Goal: Task Accomplishment & Management: Complete application form

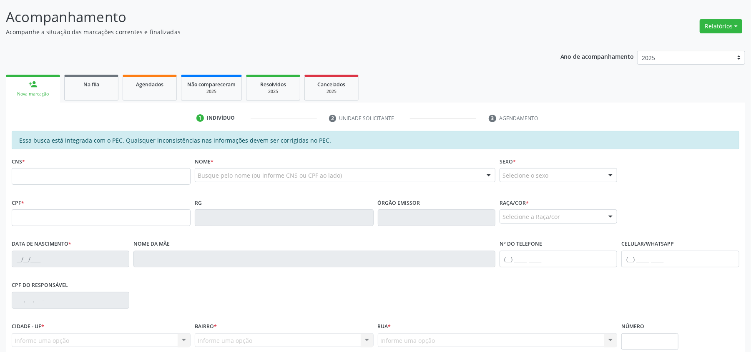
scroll to position [111, 0]
type input "ana"
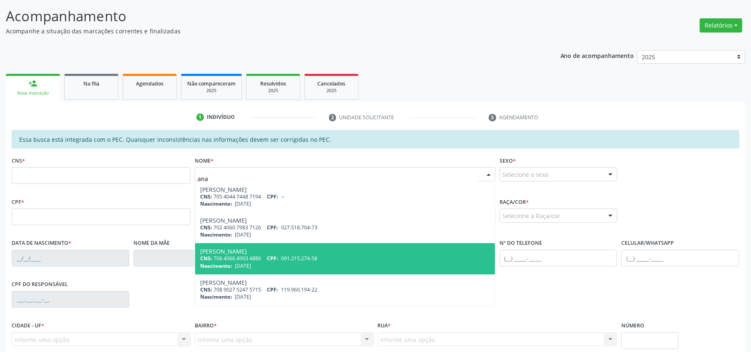
click at [258, 254] on div "[PERSON_NAME]" at bounding box center [345, 251] width 290 height 7
type input "706 4066 4903 4886"
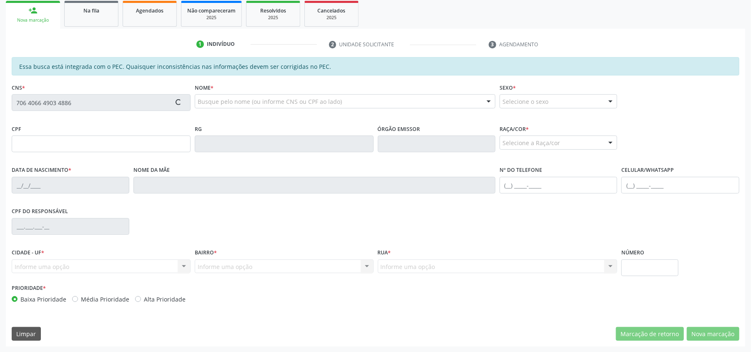
scroll to position [186, 0]
type input "091.215.274-58"
type input "[DATE]"
type input "[PERSON_NAME]"
type input "[PHONE_NUMBER]"
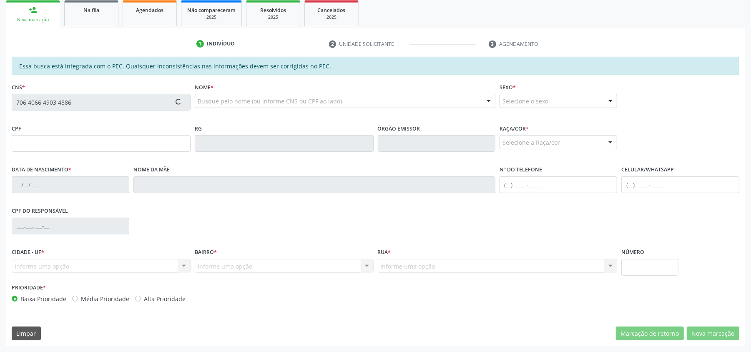
type input "44"
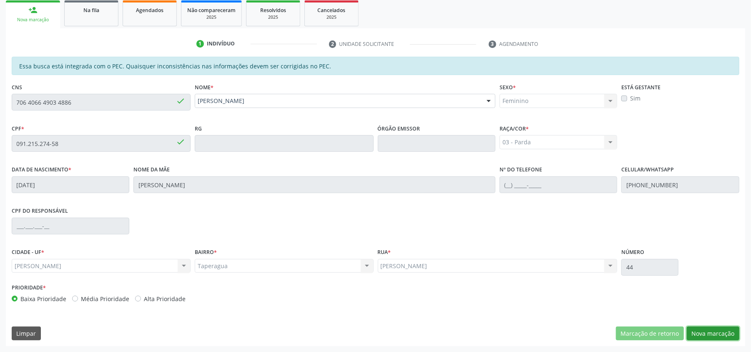
click at [719, 338] on button "Nova marcação" at bounding box center [713, 333] width 53 height 14
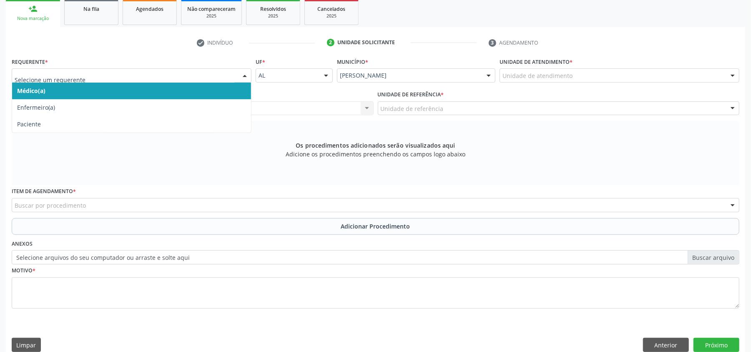
drag, startPoint x: 94, startPoint y: 93, endPoint x: 527, endPoint y: 92, distance: 433.1
click at [94, 93] on span "Médico(a)" at bounding box center [131, 91] width 239 height 17
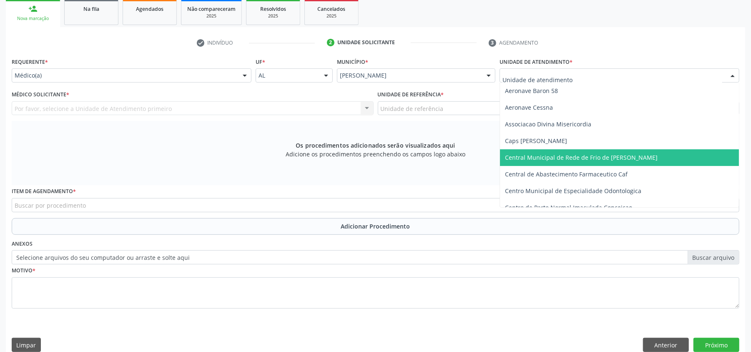
click at [531, 158] on span "Central Municipal de Rede de Frio de [PERSON_NAME]" at bounding box center [581, 157] width 153 height 8
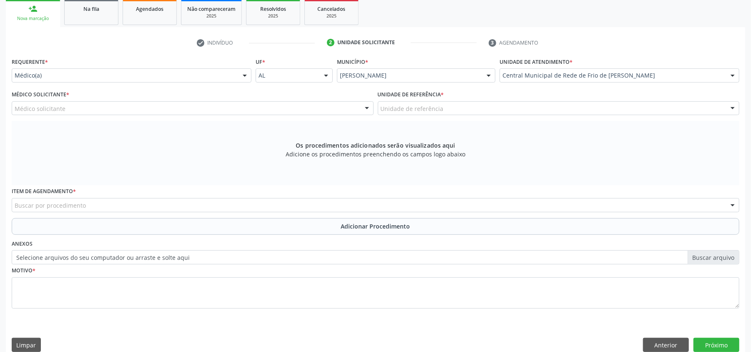
click at [173, 104] on div "Médico solicitante" at bounding box center [193, 108] width 362 height 14
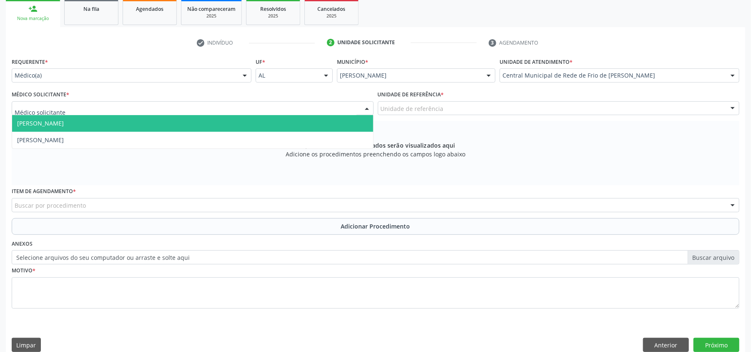
click at [108, 122] on span "[PERSON_NAME]" at bounding box center [192, 123] width 361 height 17
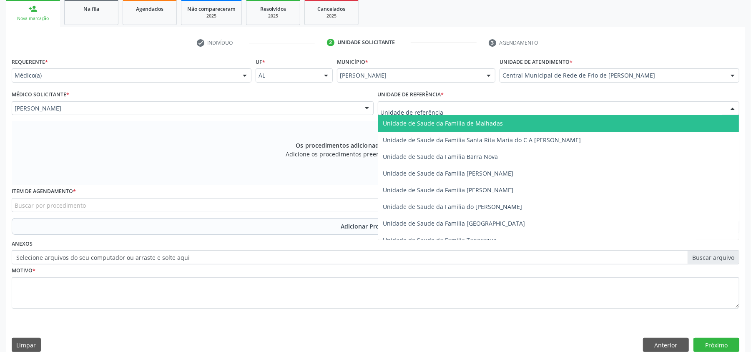
click at [414, 103] on div at bounding box center [559, 108] width 362 height 14
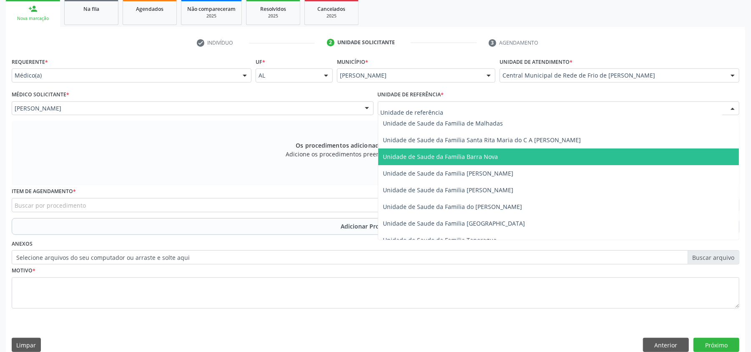
drag, startPoint x: 424, startPoint y: 150, endPoint x: 416, endPoint y: 153, distance: 9.0
click at [424, 150] on span "Unidade de Saude da Familia Barra Nova" at bounding box center [558, 156] width 361 height 17
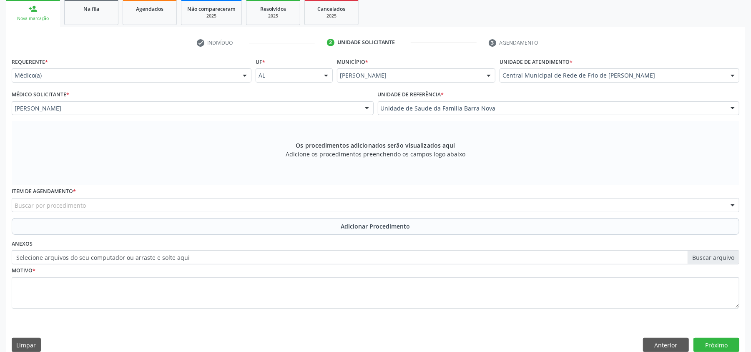
click at [139, 207] on div "Buscar por procedimento" at bounding box center [375, 205] width 727 height 14
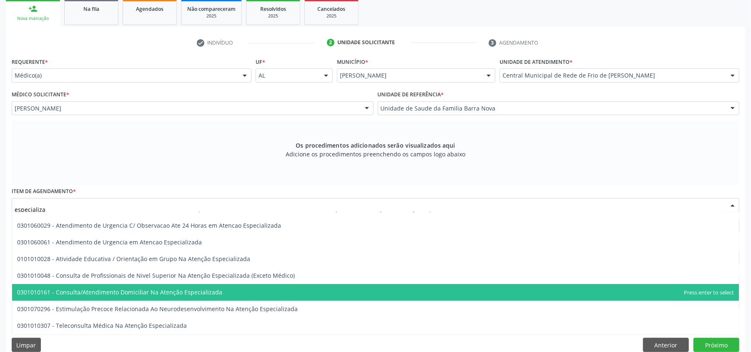
scroll to position [111, 0]
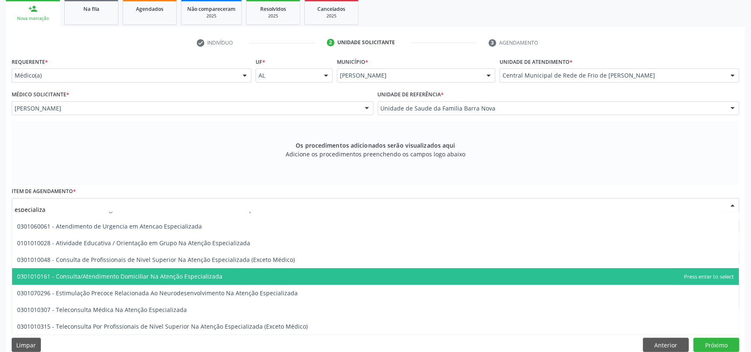
click at [99, 271] on span "0301010161 - Consulta/Atendimento Domiciliar Na Atenção Especializada" at bounding box center [375, 276] width 727 height 17
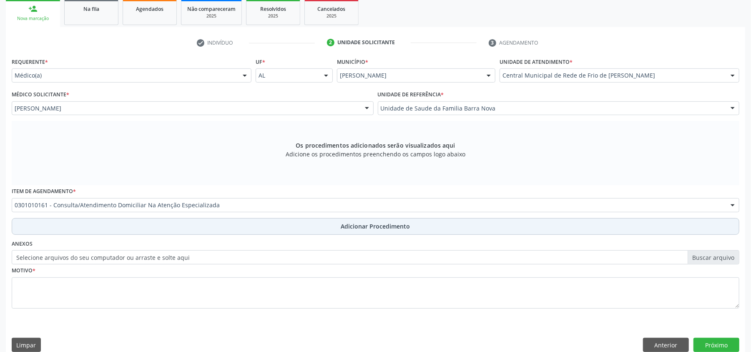
click at [288, 227] on button "Adicionar Procedimento" at bounding box center [375, 226] width 727 height 17
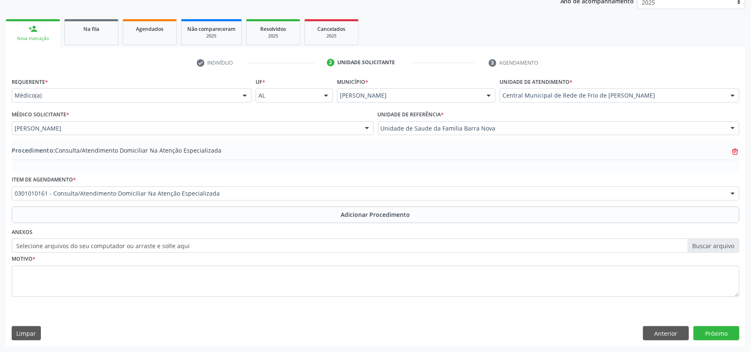
click at [733, 148] on icon "trash-outline icon" at bounding box center [735, 152] width 8 height 8
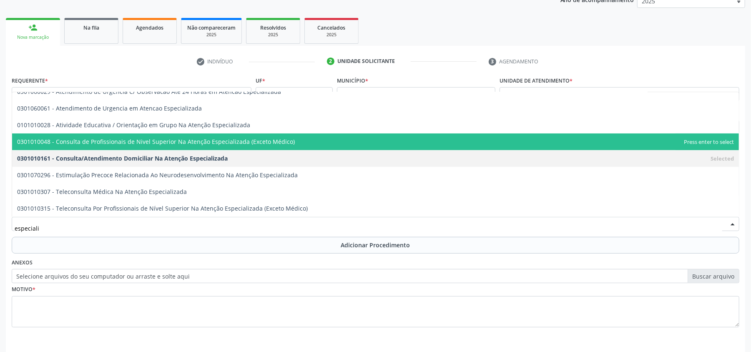
scroll to position [109, 0]
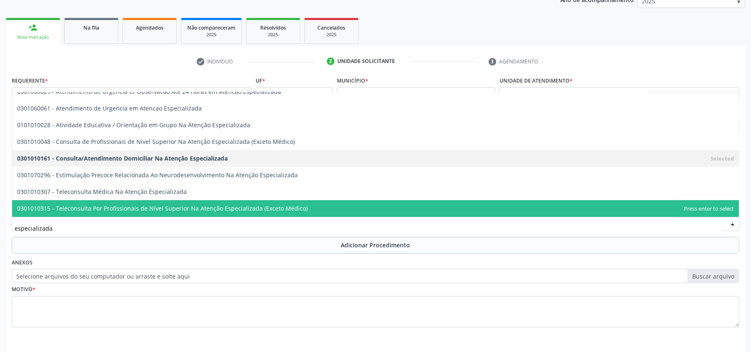
click at [187, 207] on span "0301010315 - Teleconsulta Por Profissionais de Nível Superior Na Atenção Especi…" at bounding box center [162, 208] width 291 height 8
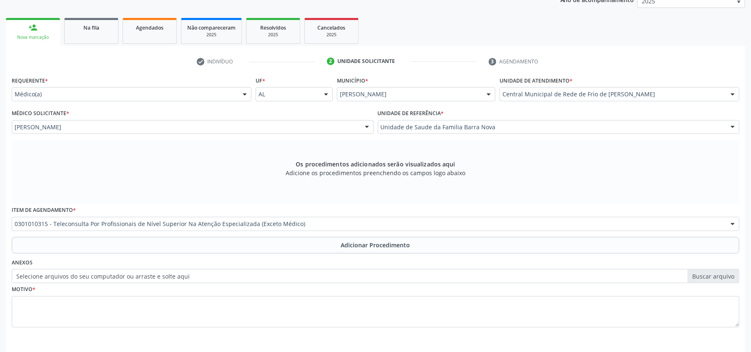
scroll to position [111, 0]
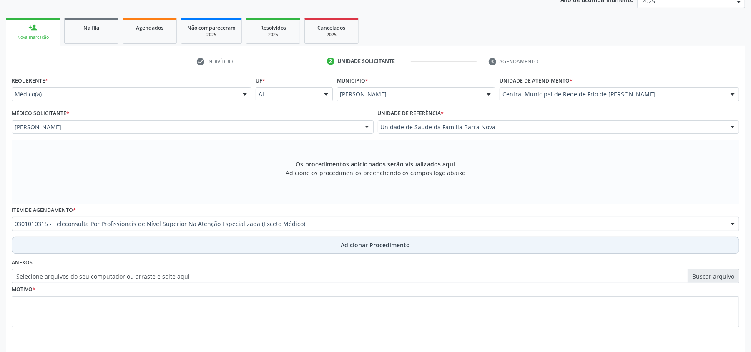
click at [359, 243] on span "Adicionar Procedimento" at bounding box center [375, 245] width 69 height 9
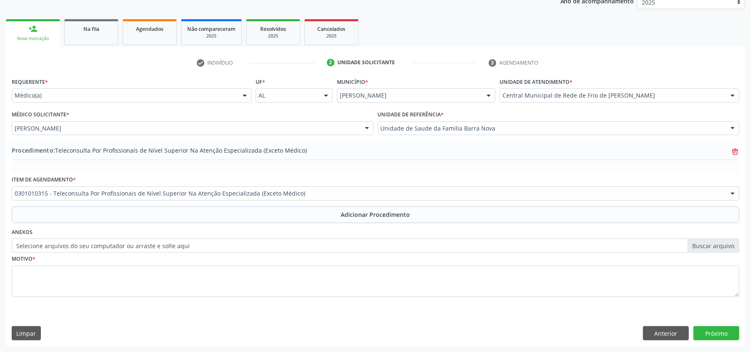
click at [731, 149] on icon "trash-outline icon" at bounding box center [735, 152] width 8 height 8
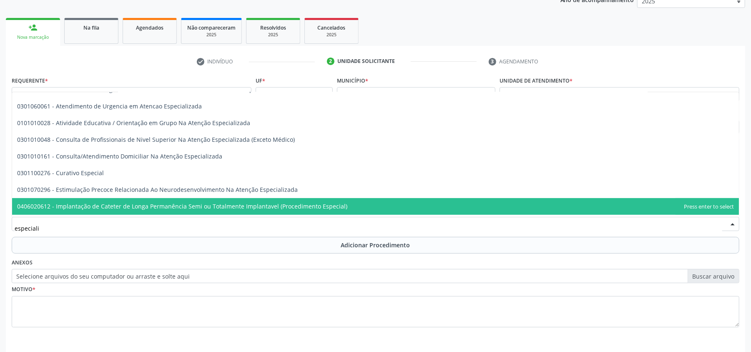
scroll to position [109, 0]
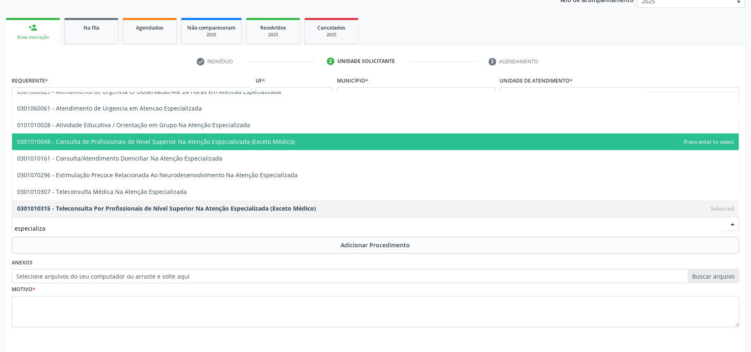
click at [128, 145] on span "0301010048 - Consulta de Profissionais de Nivel Superior Na Atenção Especializa…" at bounding box center [156, 142] width 278 height 8
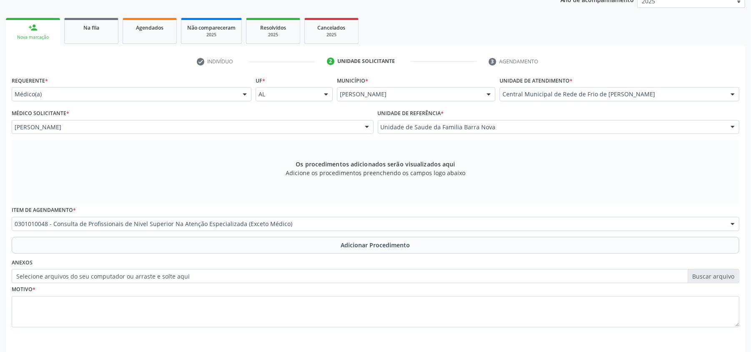
scroll to position [0, 0]
click at [89, 229] on div "0301010048 - Consulta de Profissionais de Nivel Superior Na Atenção Especializa…" at bounding box center [375, 224] width 727 height 14
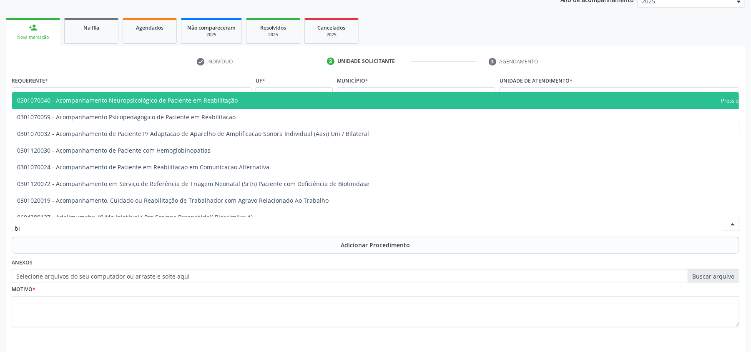
type input "b"
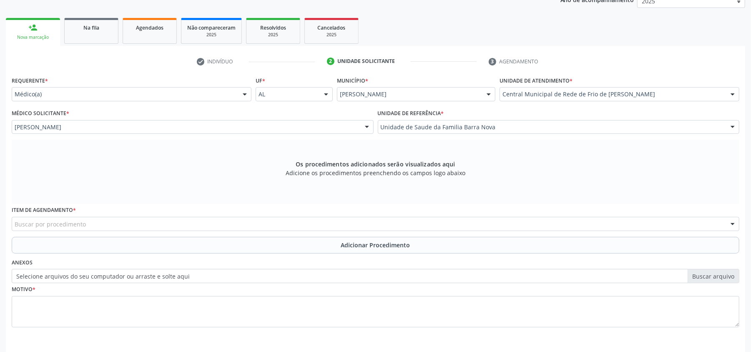
click at [86, 220] on div "Buscar por procedimento" at bounding box center [375, 224] width 727 height 14
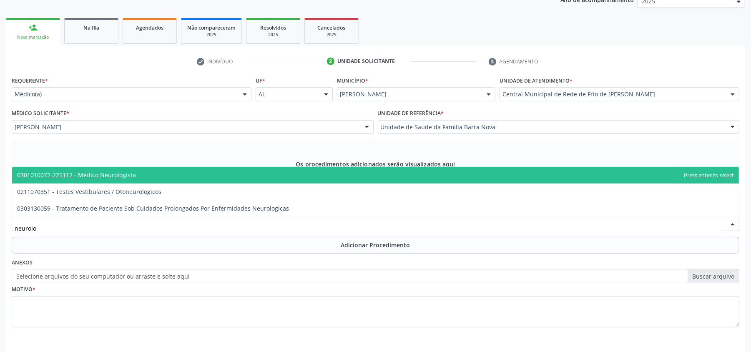
click at [86, 179] on span "0301010072-225112 - Médico Neurologista" at bounding box center [76, 175] width 119 height 8
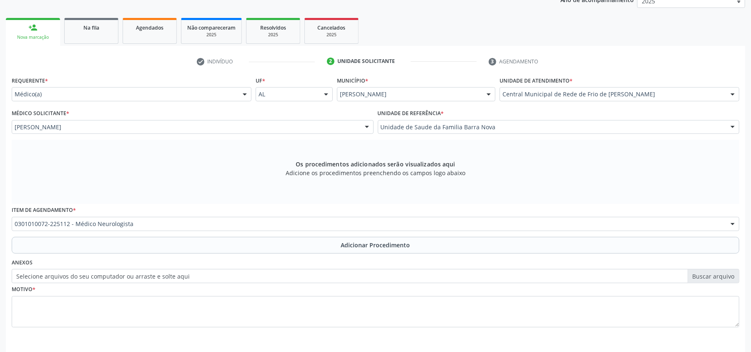
scroll to position [198, 0]
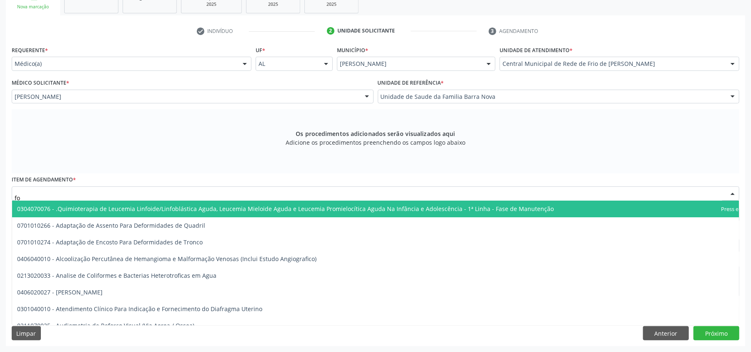
type input "f"
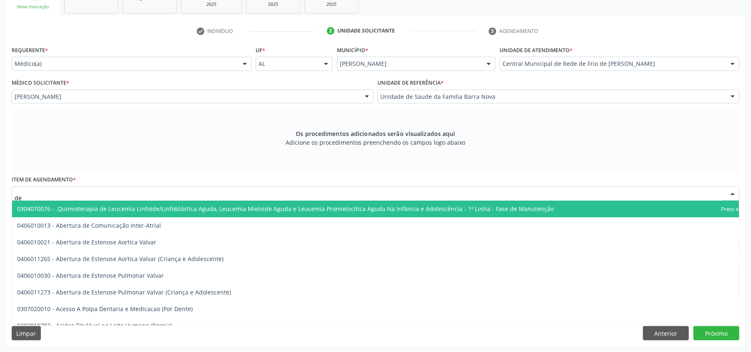
type input "d"
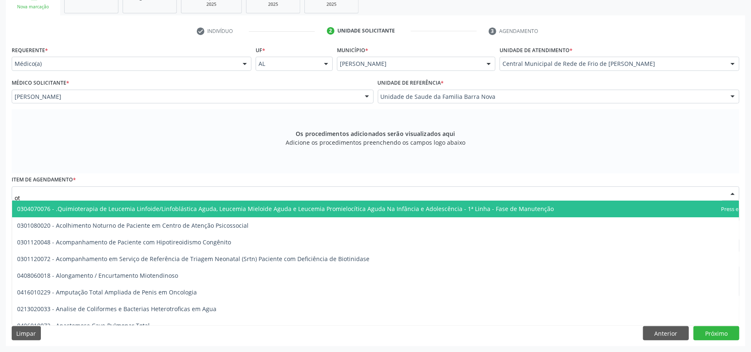
type input "o"
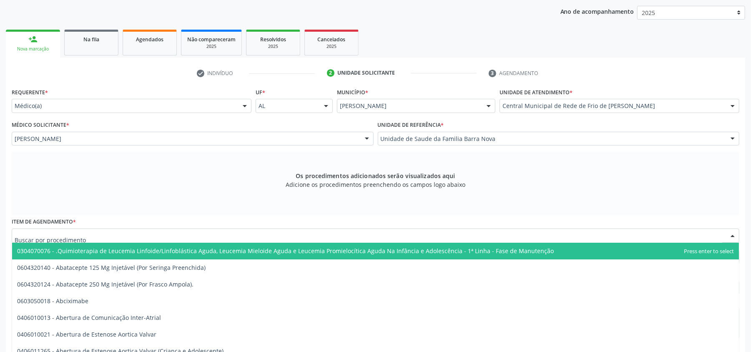
scroll to position [143, 0]
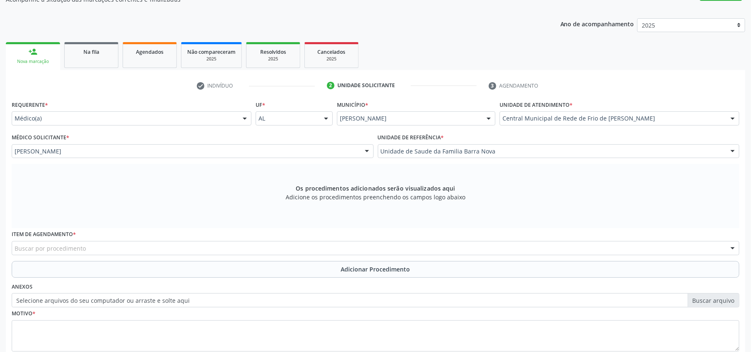
click at [192, 188] on div "Os procedimentos adicionados serão visualizados aqui Adicione os procedimentos …" at bounding box center [375, 196] width 727 height 64
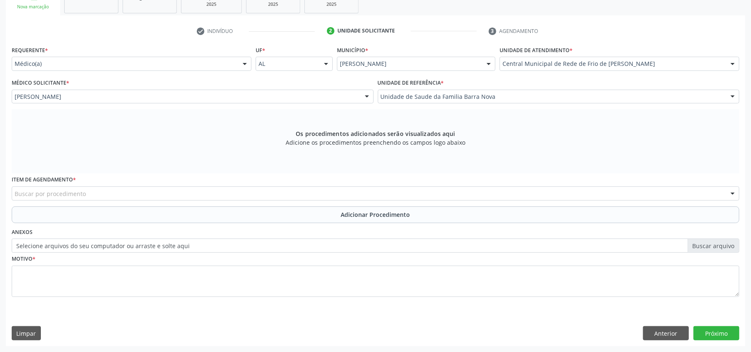
click at [125, 194] on div "Buscar por procedimento" at bounding box center [375, 193] width 727 height 14
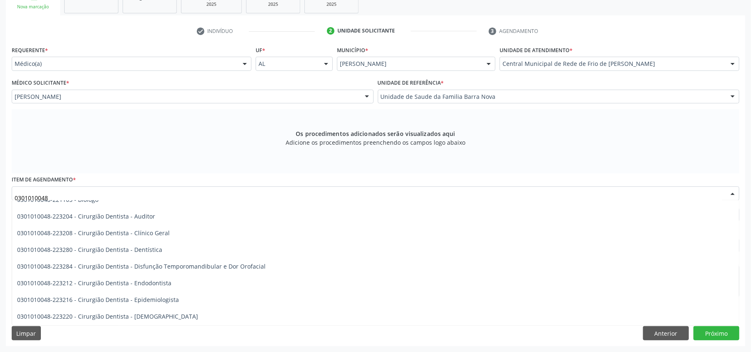
scroll to position [0, 0]
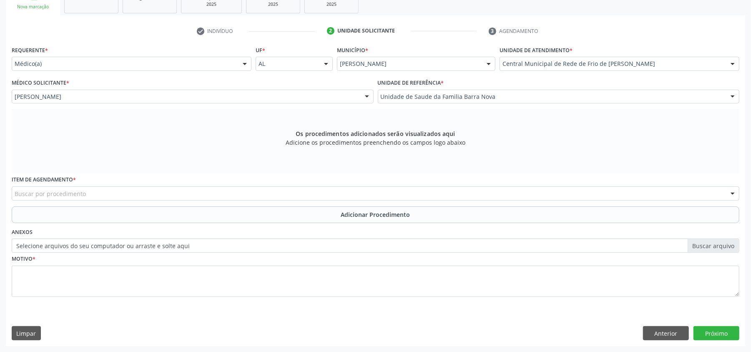
click at [65, 198] on div "Buscar por procedimento" at bounding box center [375, 193] width 727 height 14
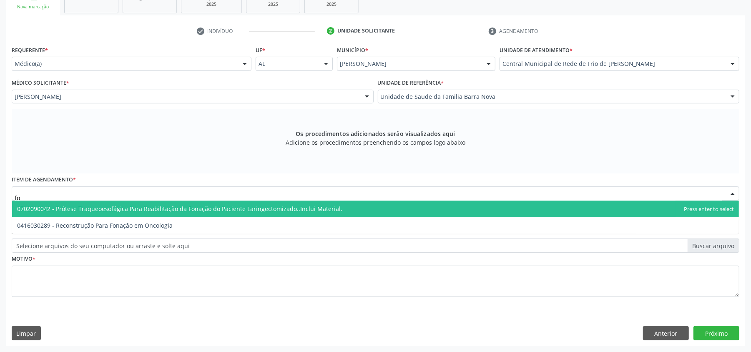
type input "f"
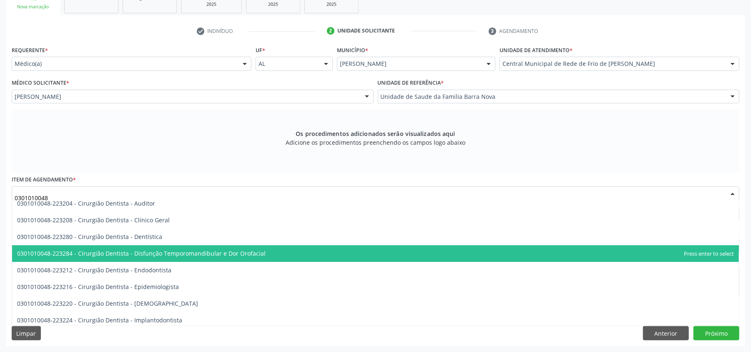
scroll to position [111, 0]
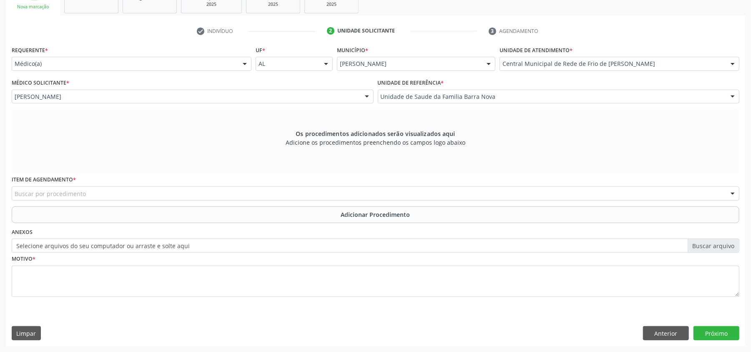
click at [95, 190] on div "Buscar por procedimento" at bounding box center [375, 193] width 727 height 14
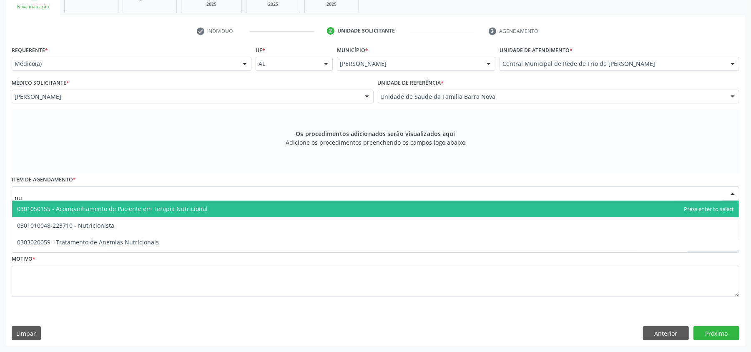
type input "n"
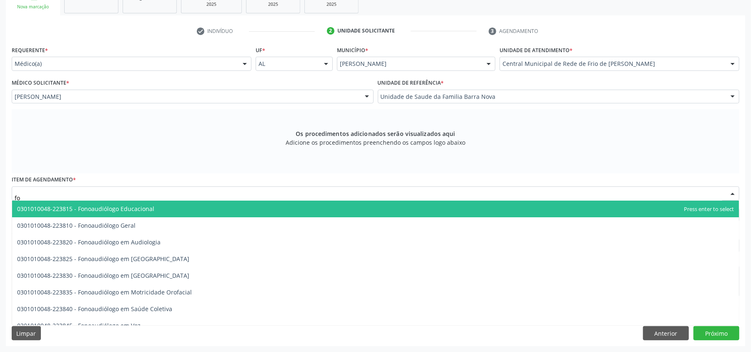
type input "f"
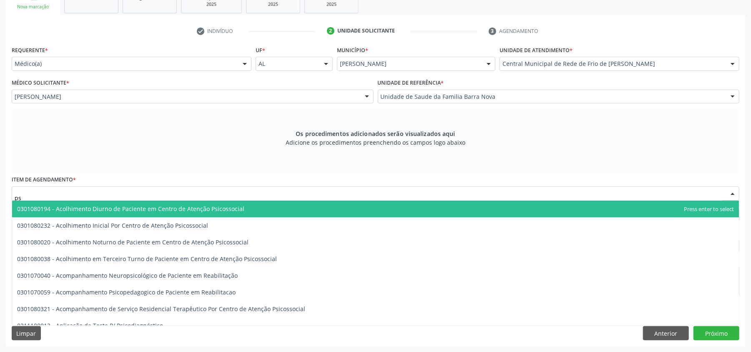
type input "p"
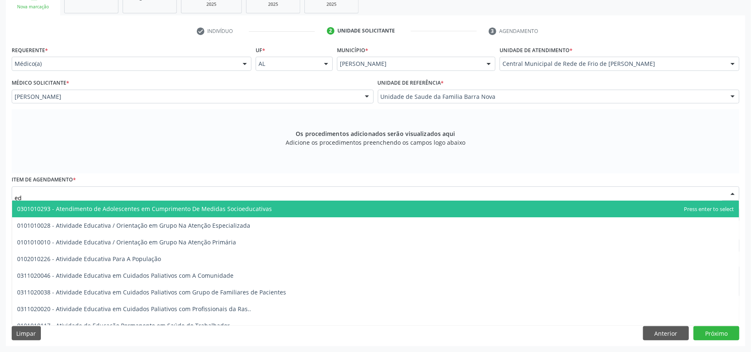
type input "e"
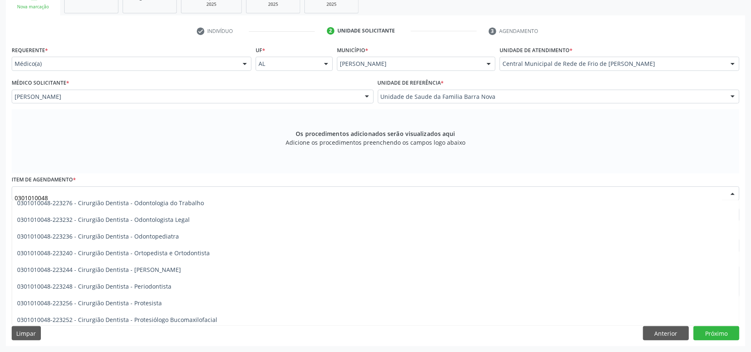
scroll to position [167, 0]
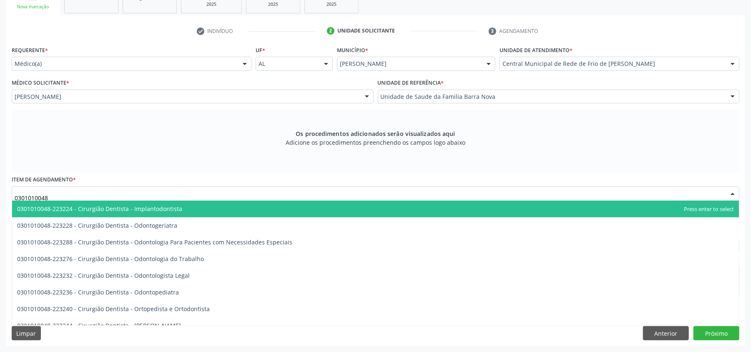
drag, startPoint x: 46, startPoint y: 192, endPoint x: 0, endPoint y: 192, distance: 45.9
click at [0, 192] on div "Acompanhamento Acompanhe a situação das marcações correntes e finalizadas Relat…" at bounding box center [375, 130] width 751 height 443
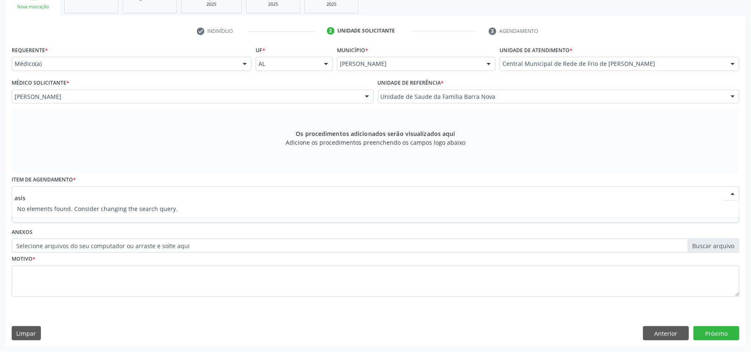
scroll to position [0, 0]
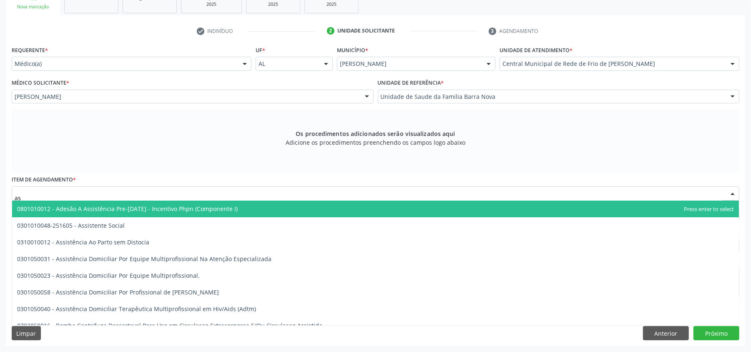
type input "a"
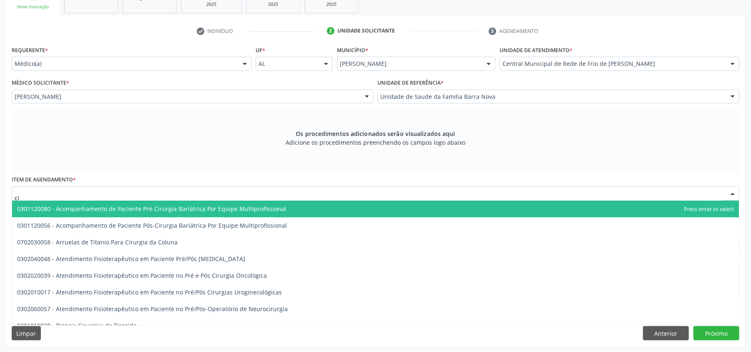
type input "c"
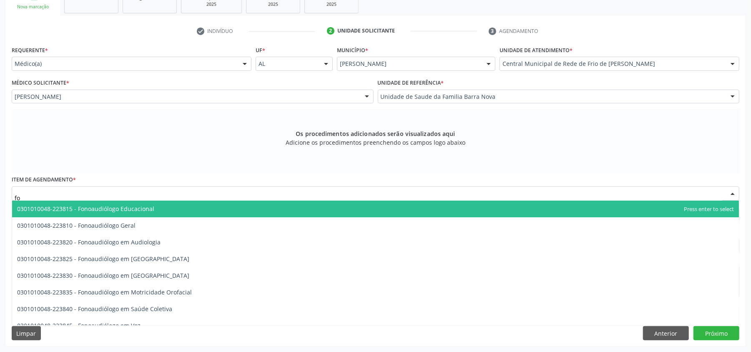
type input "f"
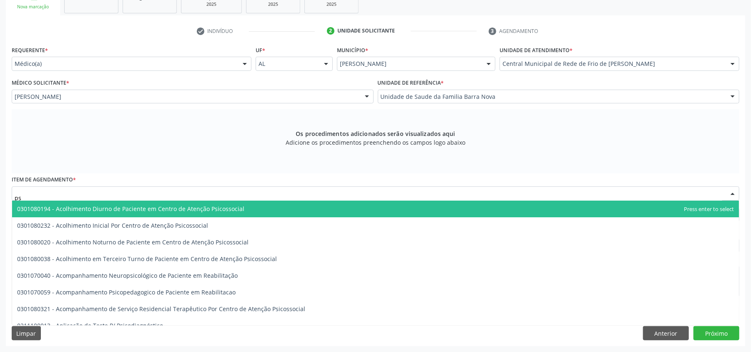
type input "p"
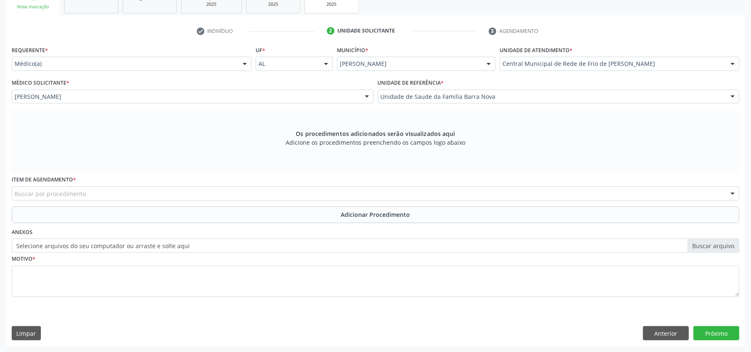
scroll to position [392, 0]
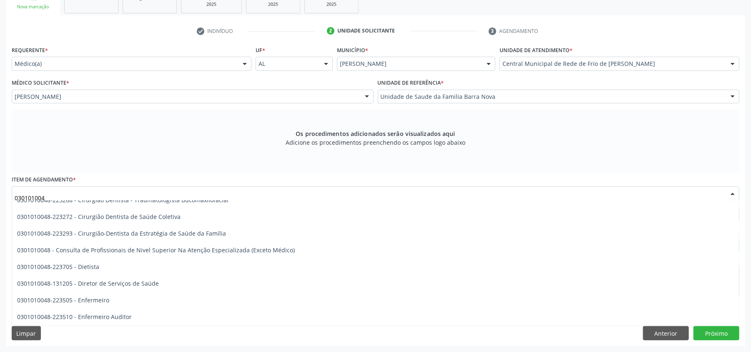
type input "0301010048"
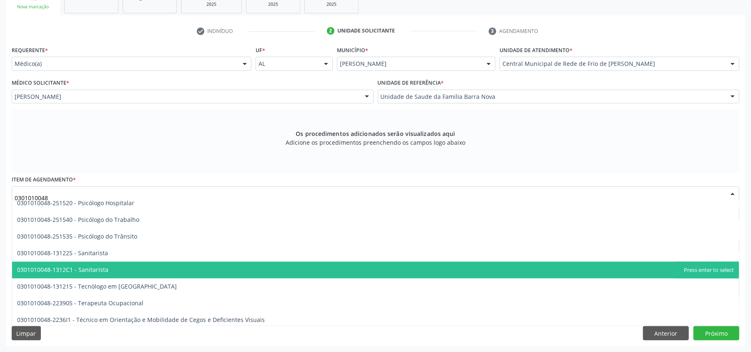
scroll to position [1409, 0]
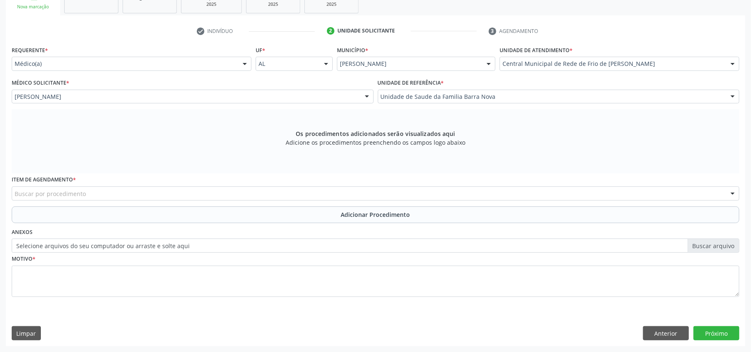
click at [0, 177] on div "Acompanhamento Acompanhe a situação das marcações correntes e finalizadas Relat…" at bounding box center [375, 130] width 751 height 443
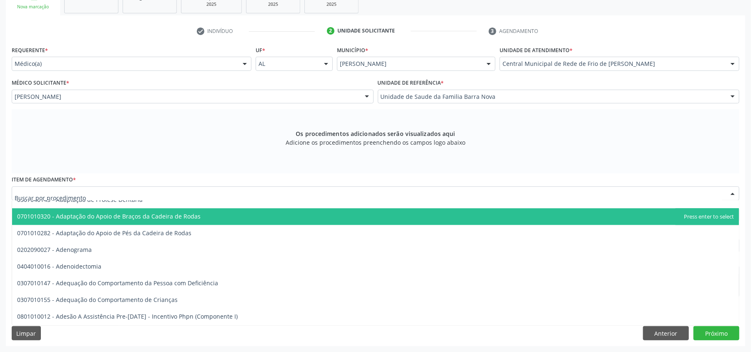
click at [92, 192] on div at bounding box center [375, 193] width 727 height 14
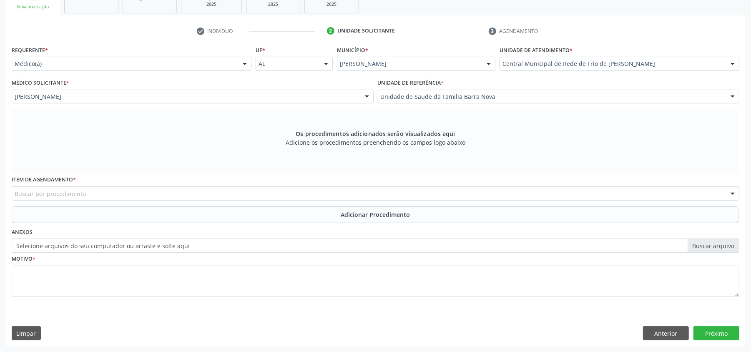
click at [544, 151] on div "Os procedimentos adicionados serão visualizados aqui Adicione os procedimentos …" at bounding box center [375, 141] width 727 height 64
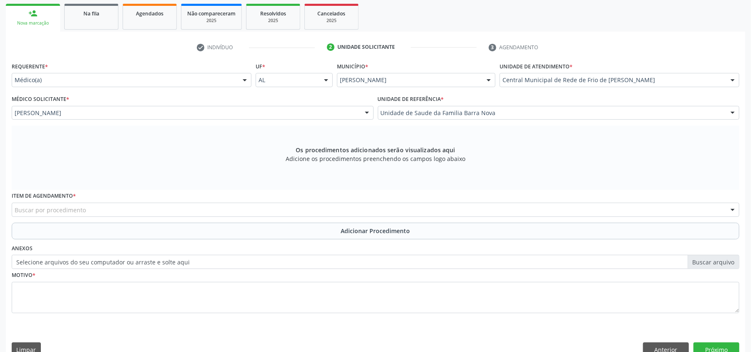
scroll to position [198, 0]
